Goal: Information Seeking & Learning: Learn about a topic

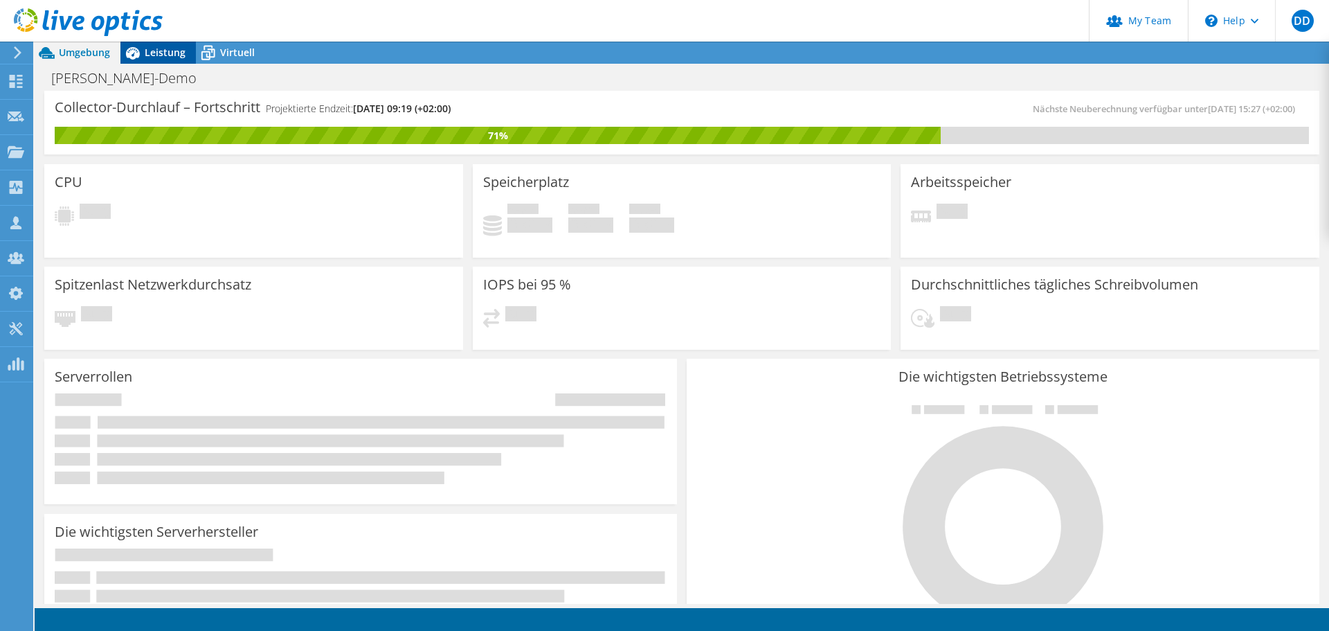
click at [167, 53] on span "Leistung" at bounding box center [165, 52] width 41 height 13
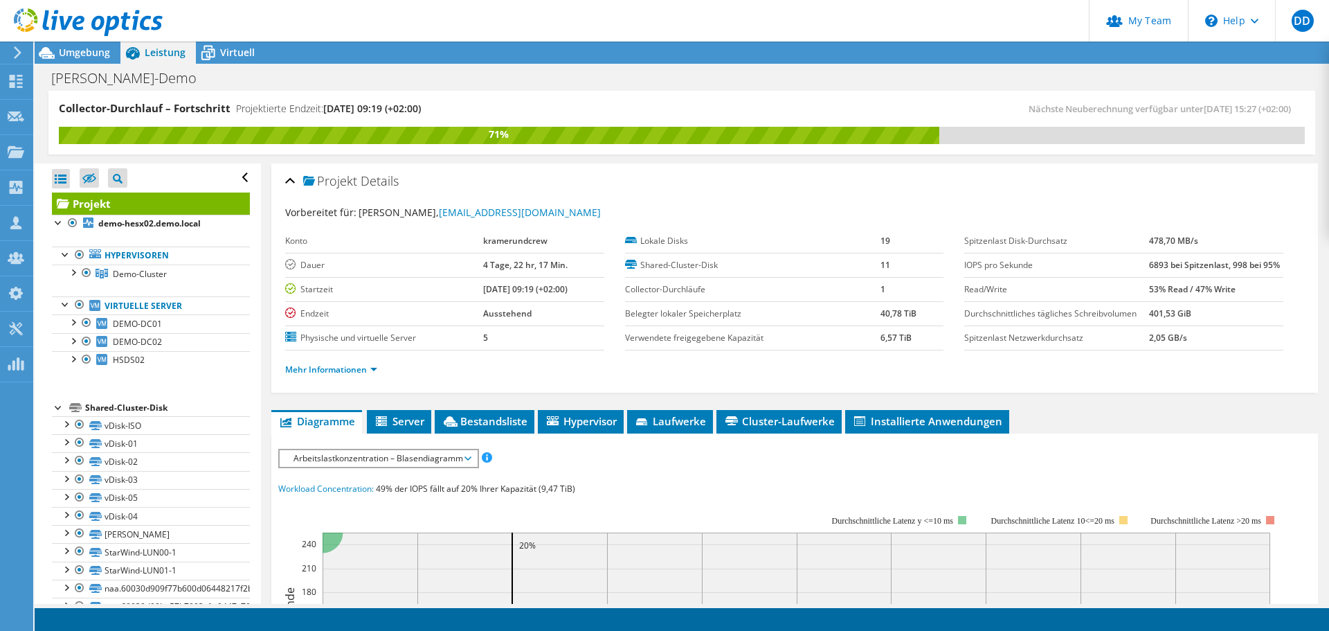
click at [380, 455] on span "Arbeitslastkonzentration – Blasendiagramm" at bounding box center [378, 458] width 183 height 17
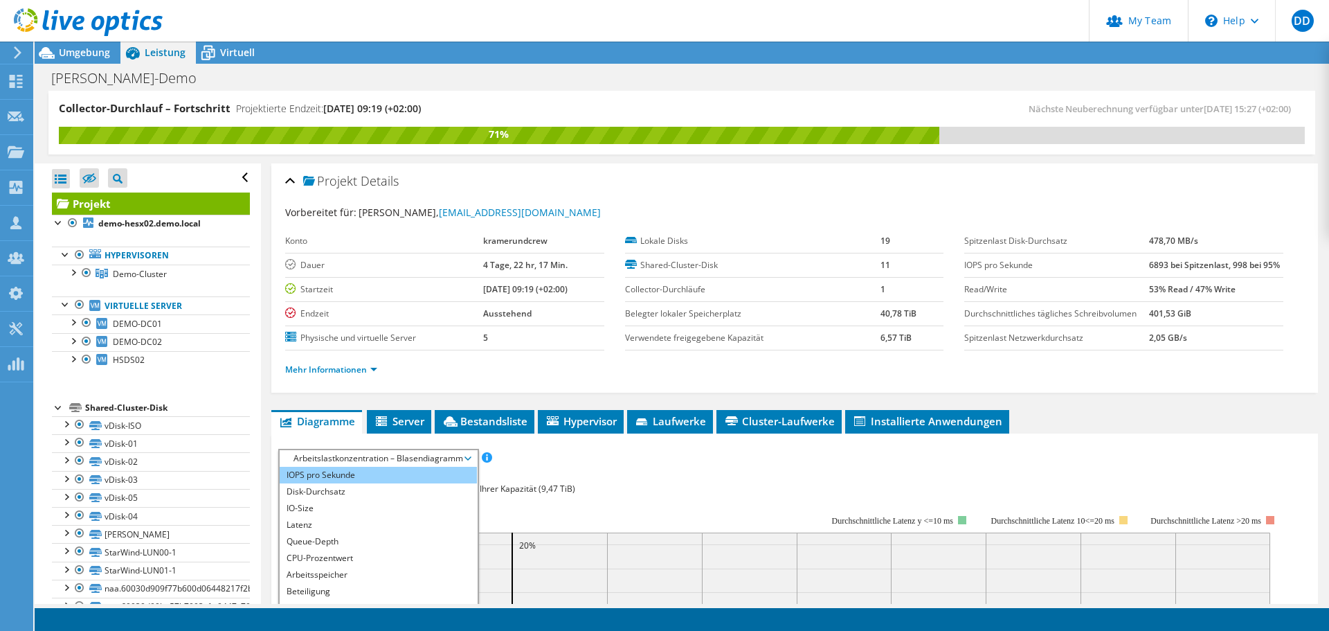
click at [371, 480] on li "IOPS pro Sekunde" at bounding box center [378, 474] width 197 height 17
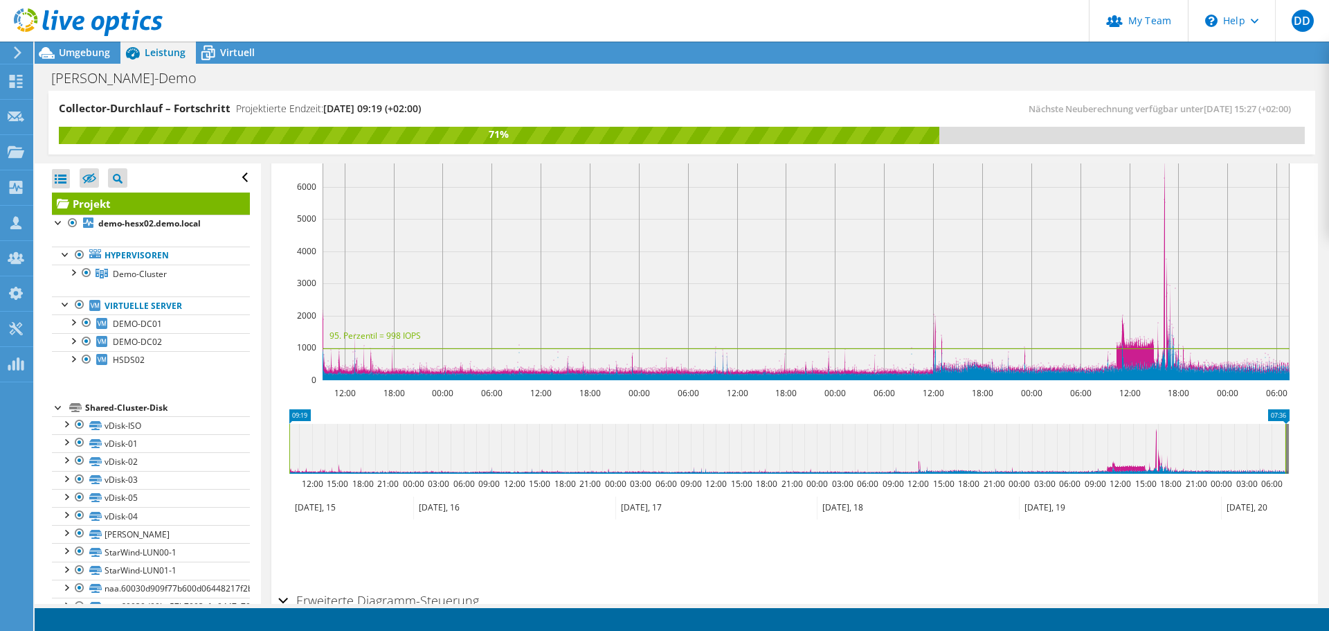
scroll to position [346, 0]
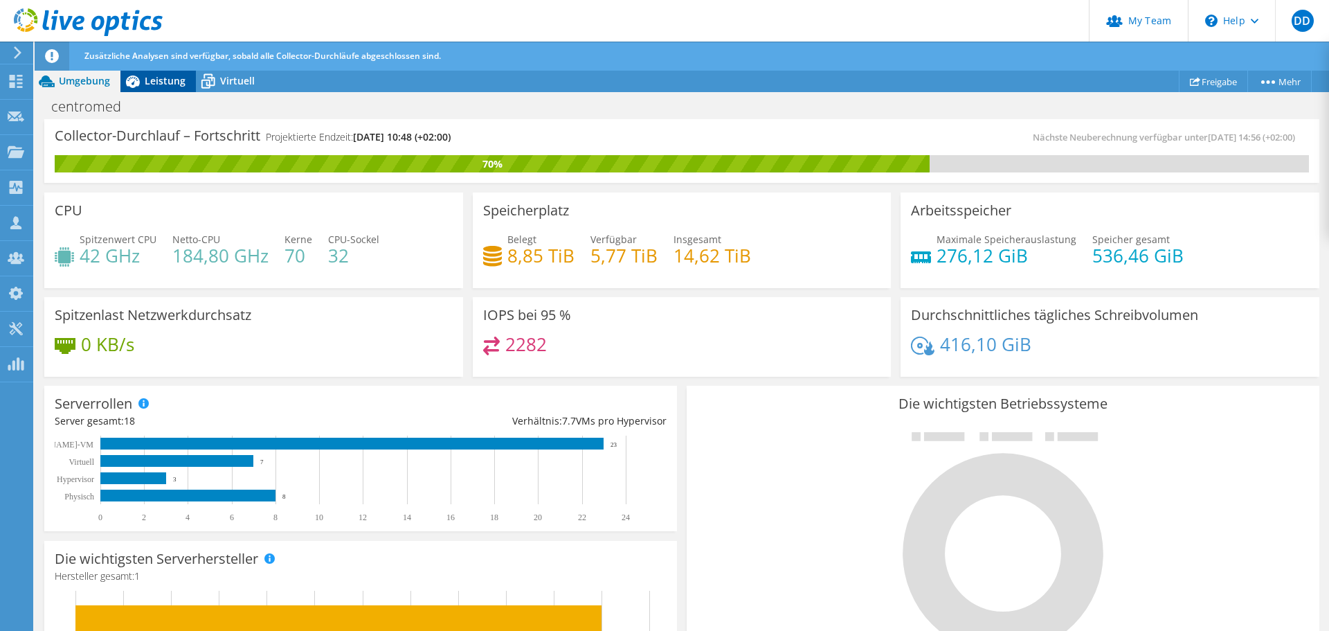
click at [163, 77] on span "Leistung" at bounding box center [165, 80] width 41 height 13
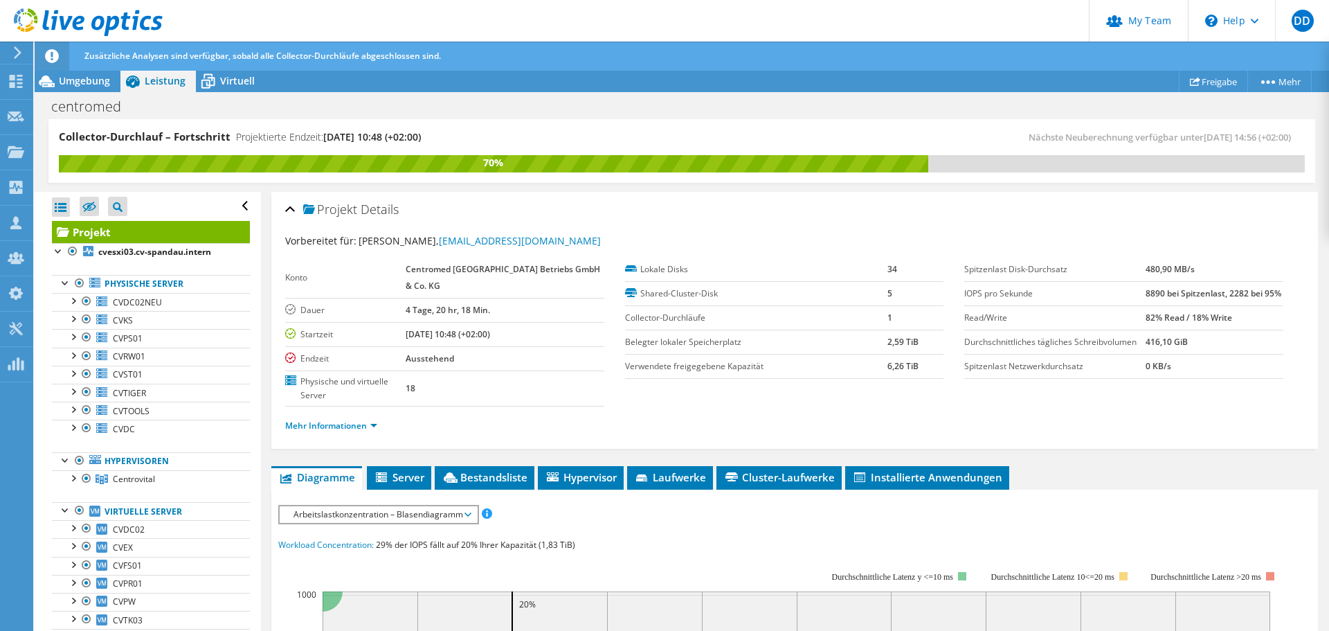
click at [362, 515] on span "Arbeitslastkonzentration – Blasendiagramm" at bounding box center [378, 514] width 183 height 17
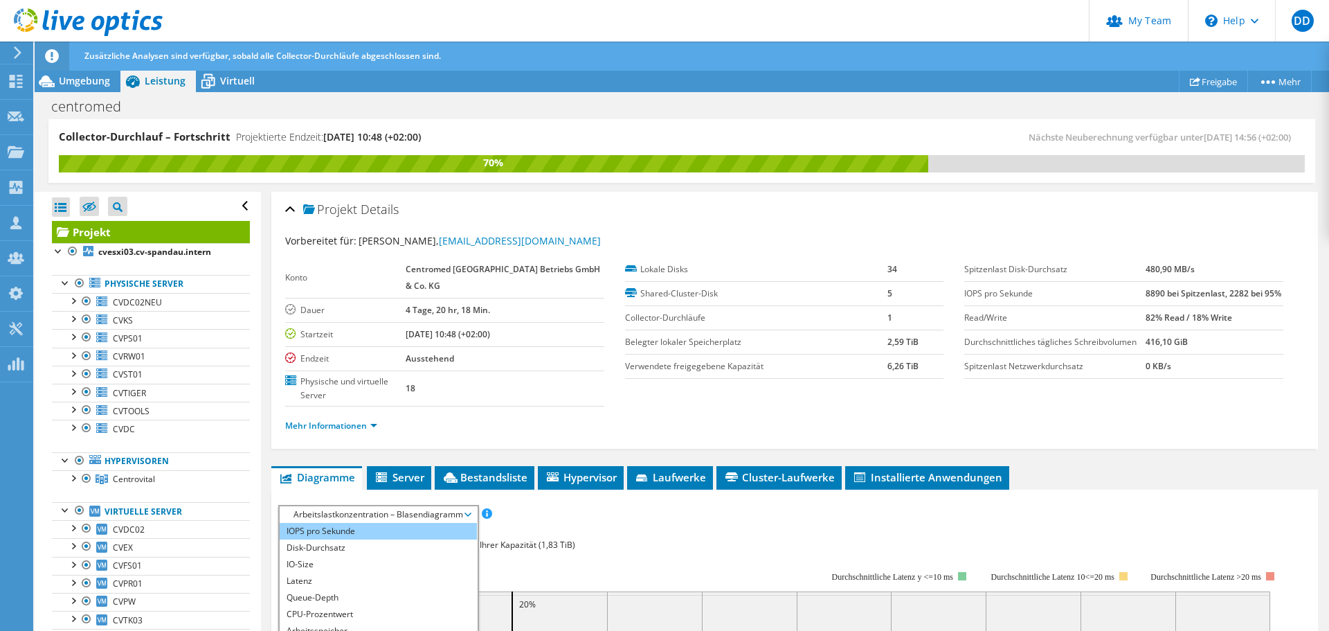
click at [362, 531] on li "IOPS pro Sekunde" at bounding box center [378, 531] width 197 height 17
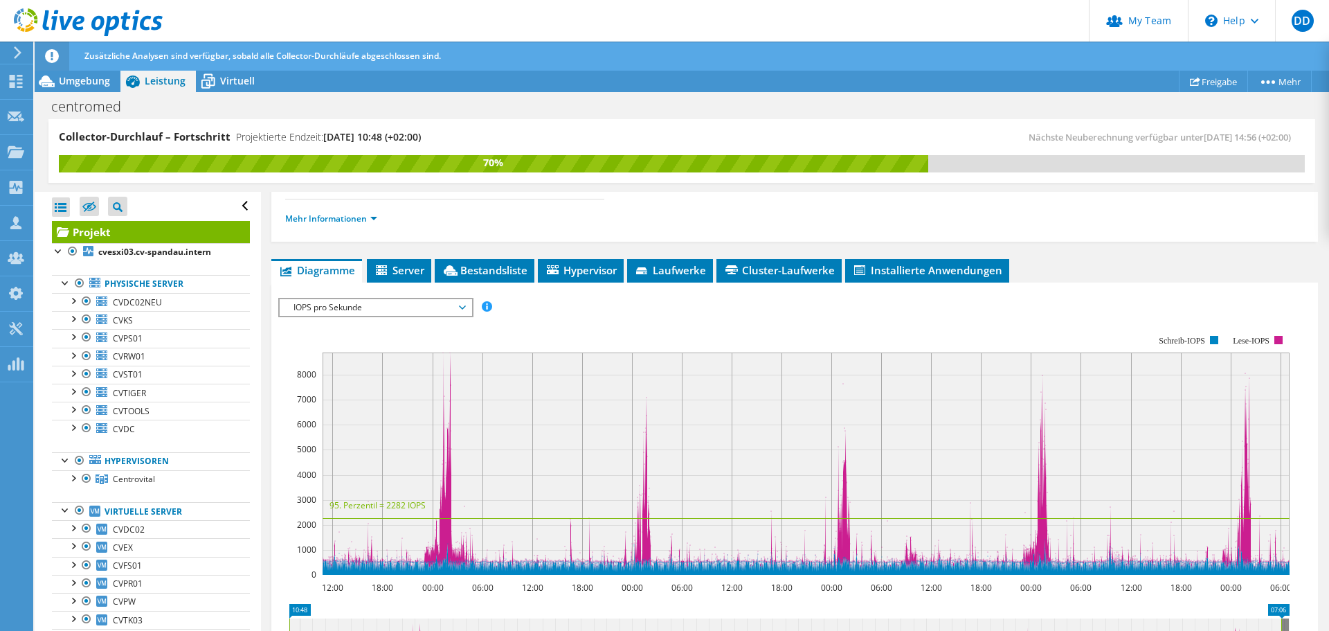
scroll to position [208, 0]
